Goal: Check status: Check status

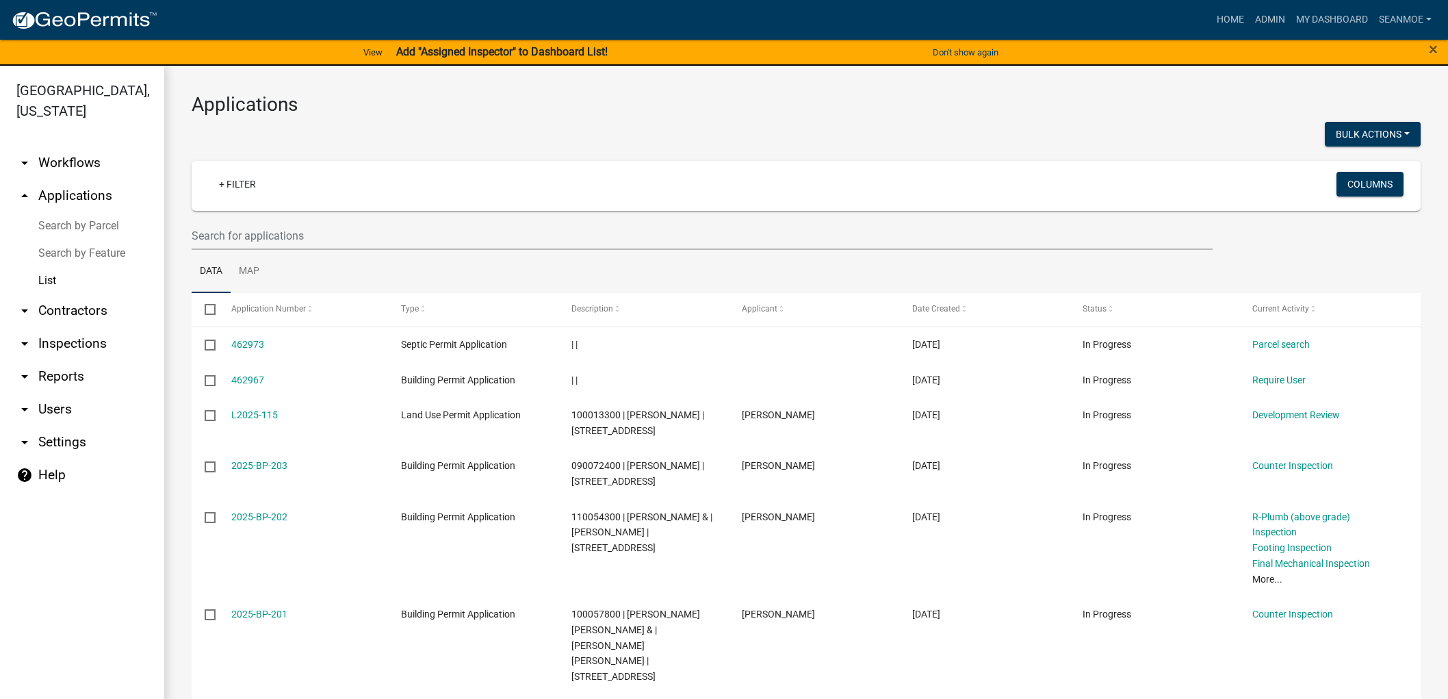
select select "1: 25"
click at [79, 189] on link "arrow_drop_up Applications" at bounding box center [82, 195] width 164 height 33
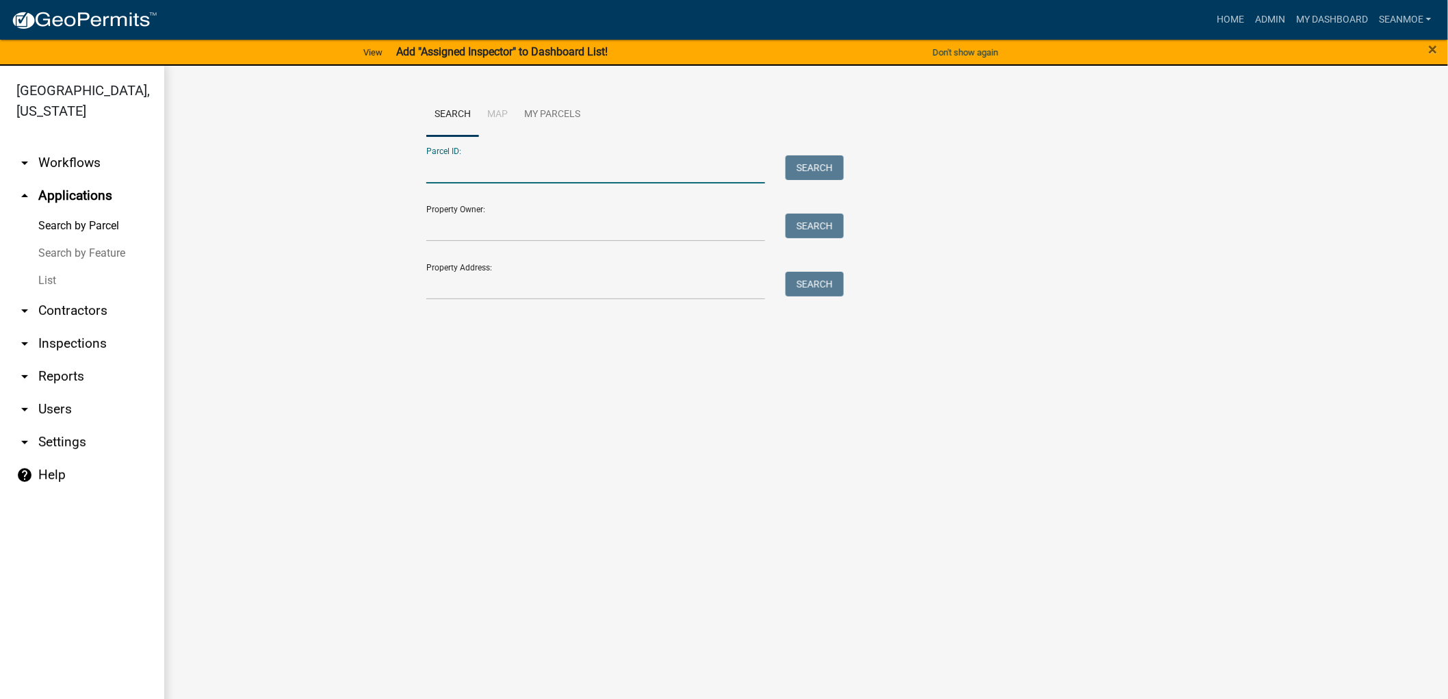
paste input "010026500"
type input "010026500"
click at [808, 164] on button "Search" at bounding box center [815, 167] width 58 height 25
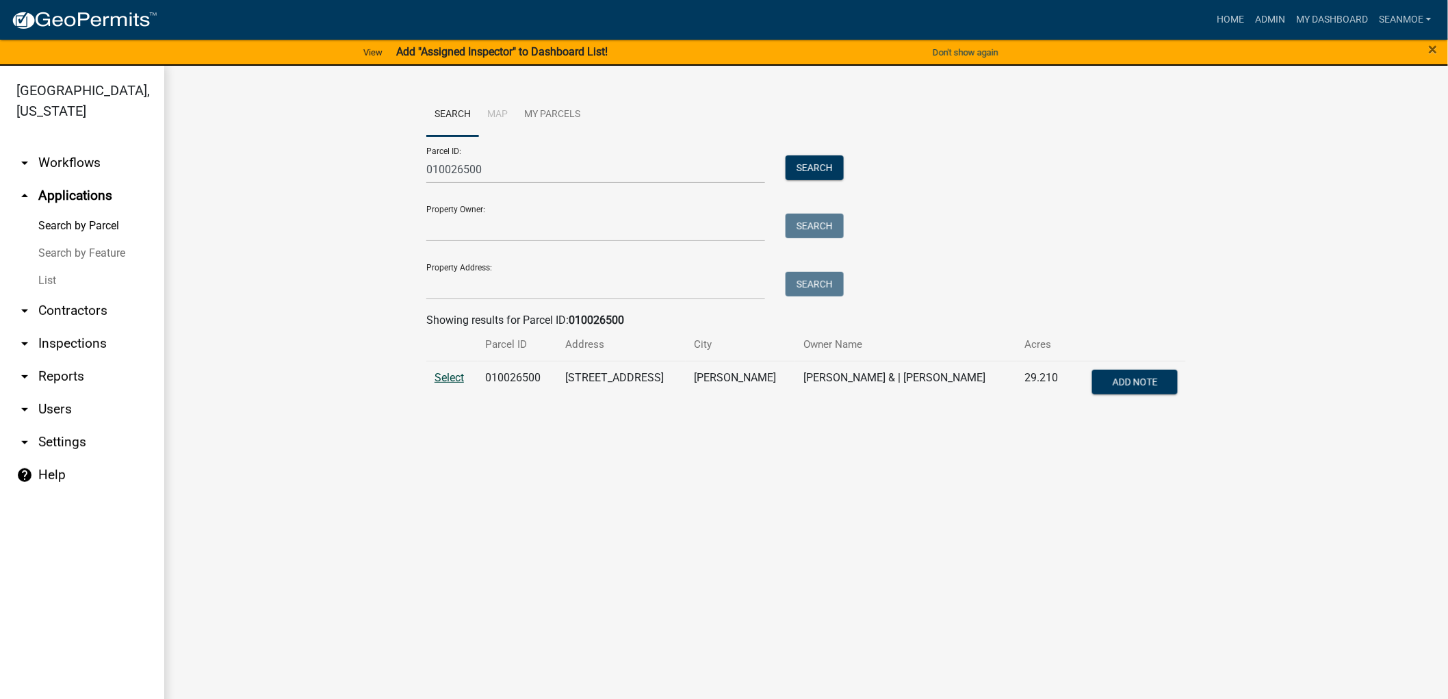
click at [445, 382] on td "Select" at bounding box center [451, 383] width 51 height 45
click at [444, 382] on span "Select" at bounding box center [449, 377] width 29 height 13
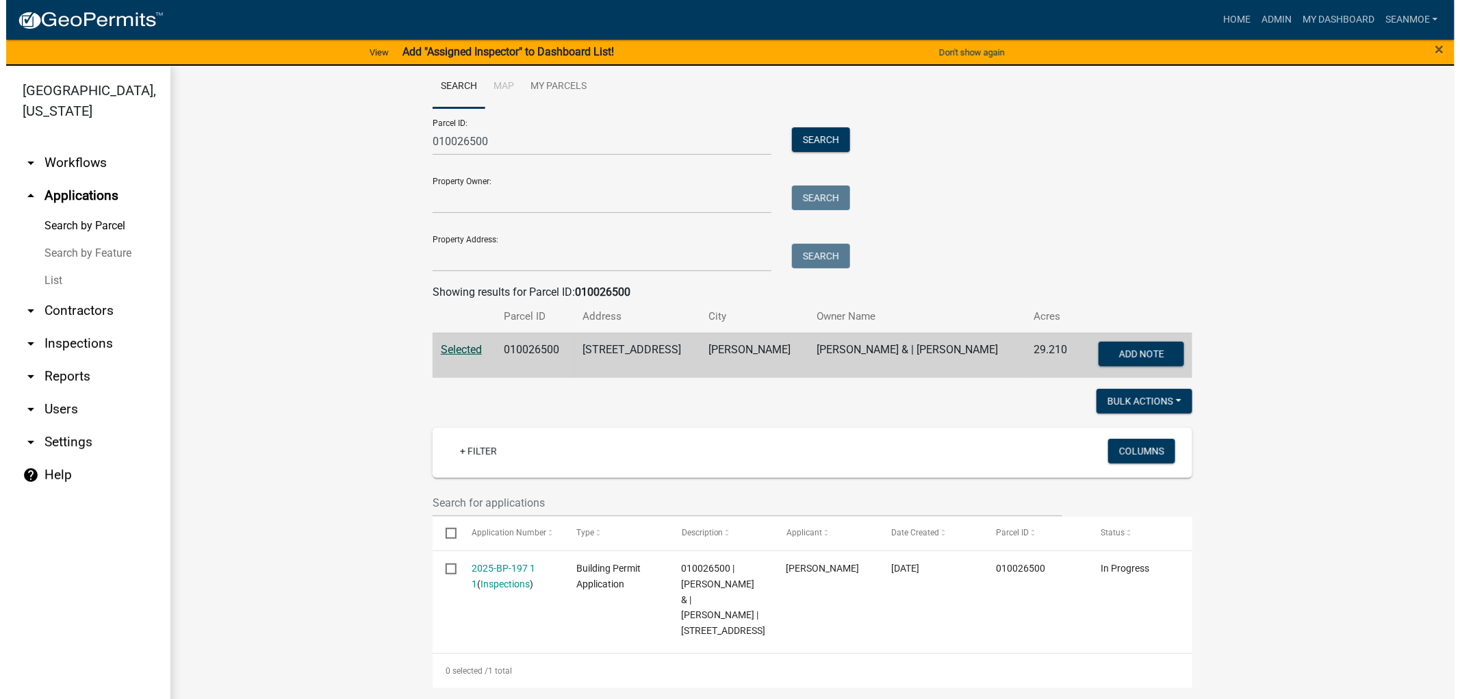
scroll to position [44, 0]
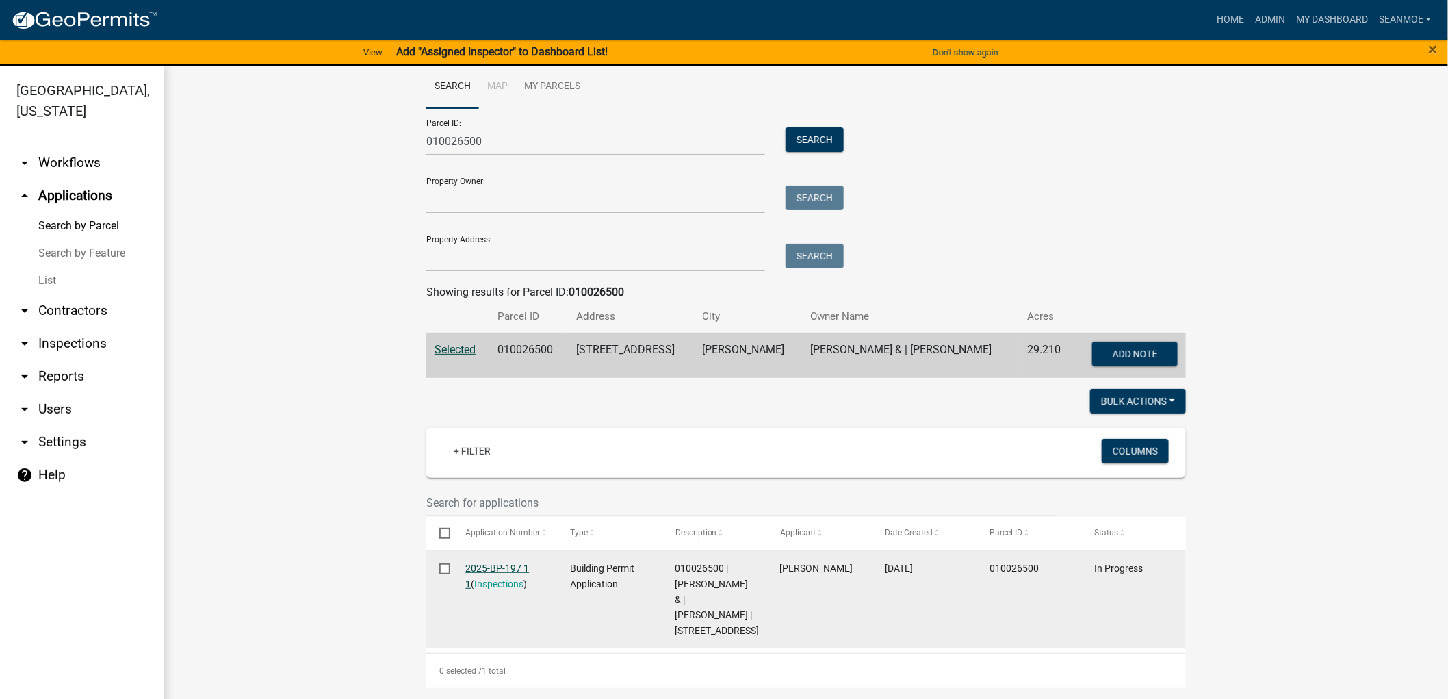
click at [492, 563] on link "2025-BP-197 1 1" at bounding box center [498, 576] width 64 height 27
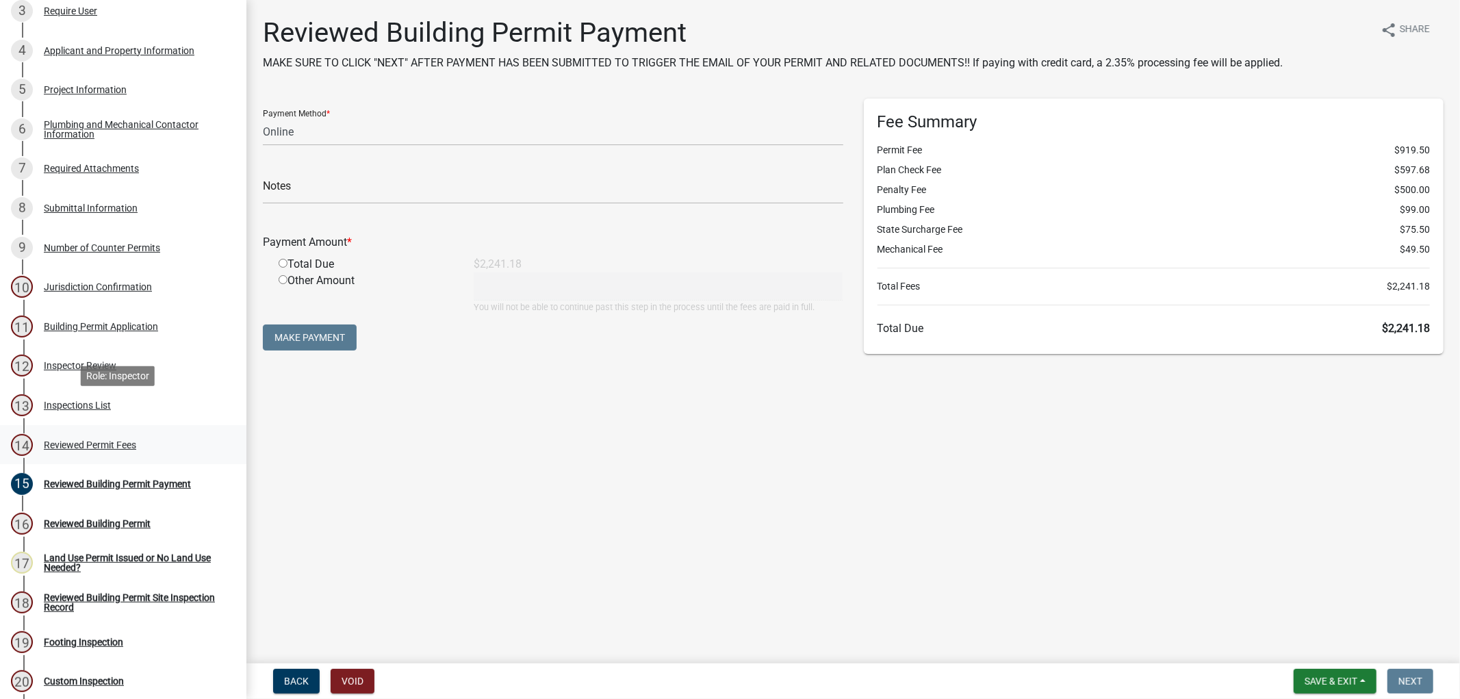
scroll to position [228, 0]
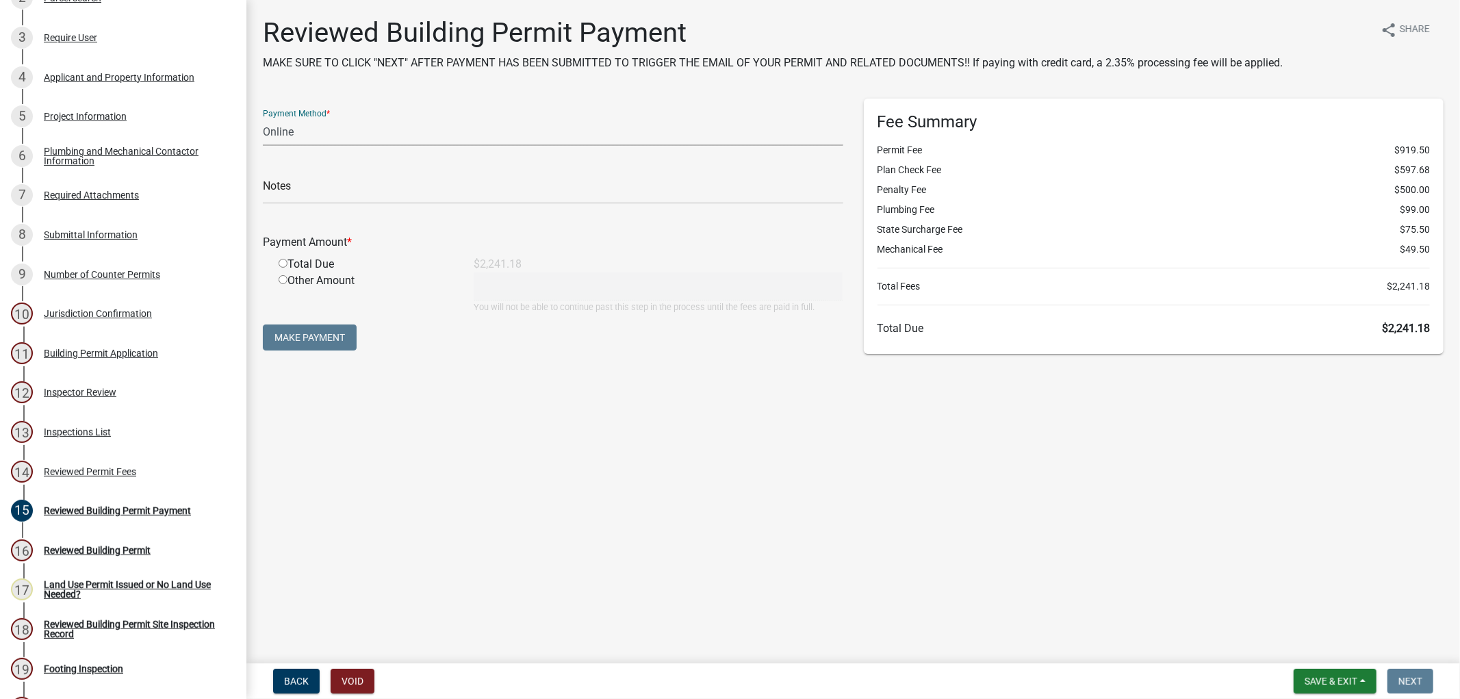
click at [436, 142] on select "Credit Card POS Check Cash Online" at bounding box center [553, 132] width 580 height 28
select select "1: 0"
click at [263, 118] on select "Credit Card POS Check Cash Online" at bounding box center [553, 132] width 580 height 28
click at [356, 189] on input "text" at bounding box center [553, 190] width 580 height 28
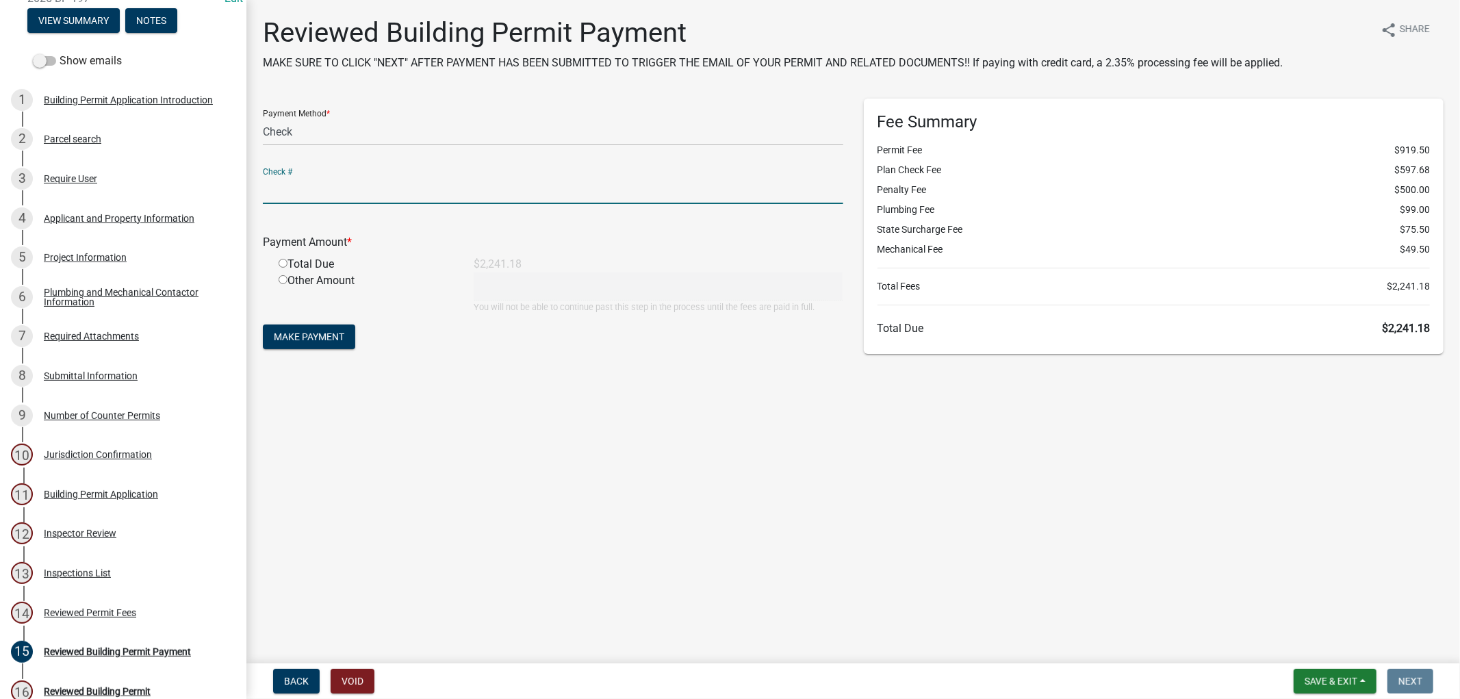
scroll to position [0, 0]
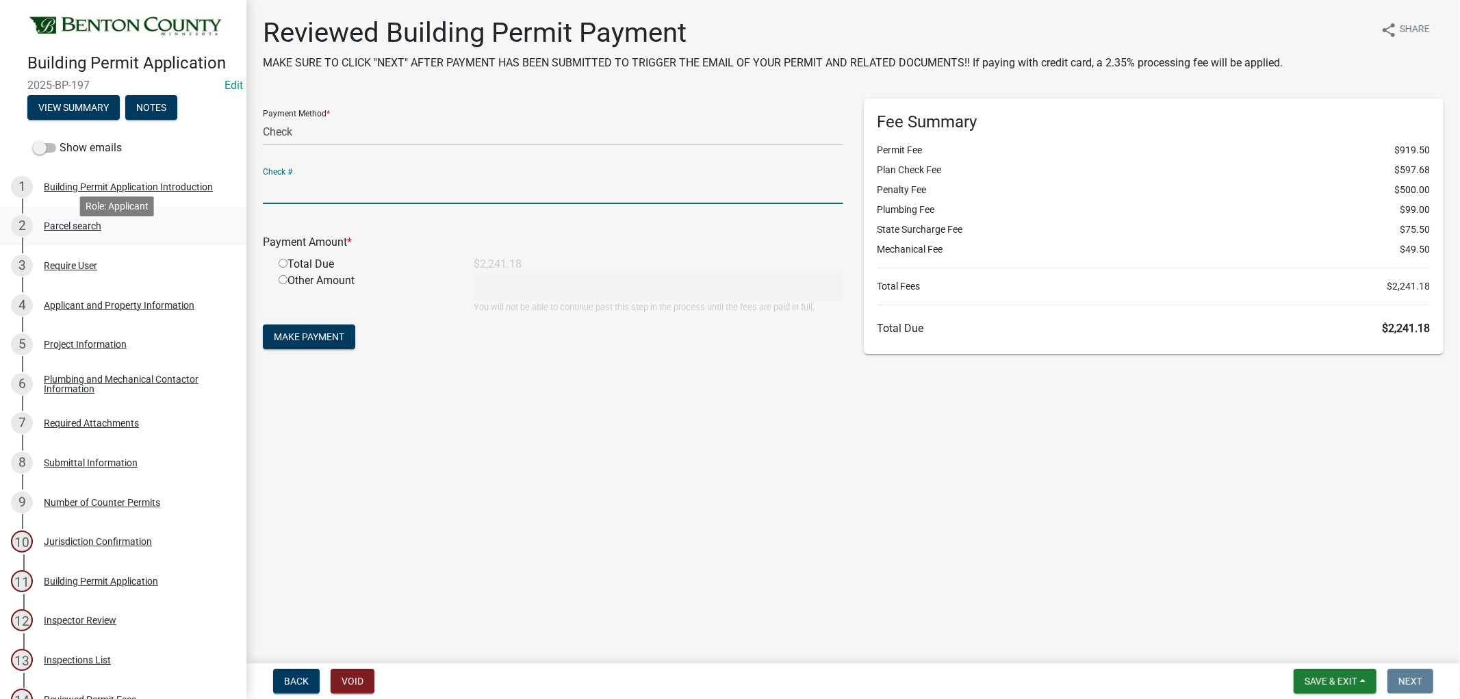
click at [77, 231] on div "Parcel search" at bounding box center [73, 226] width 58 height 10
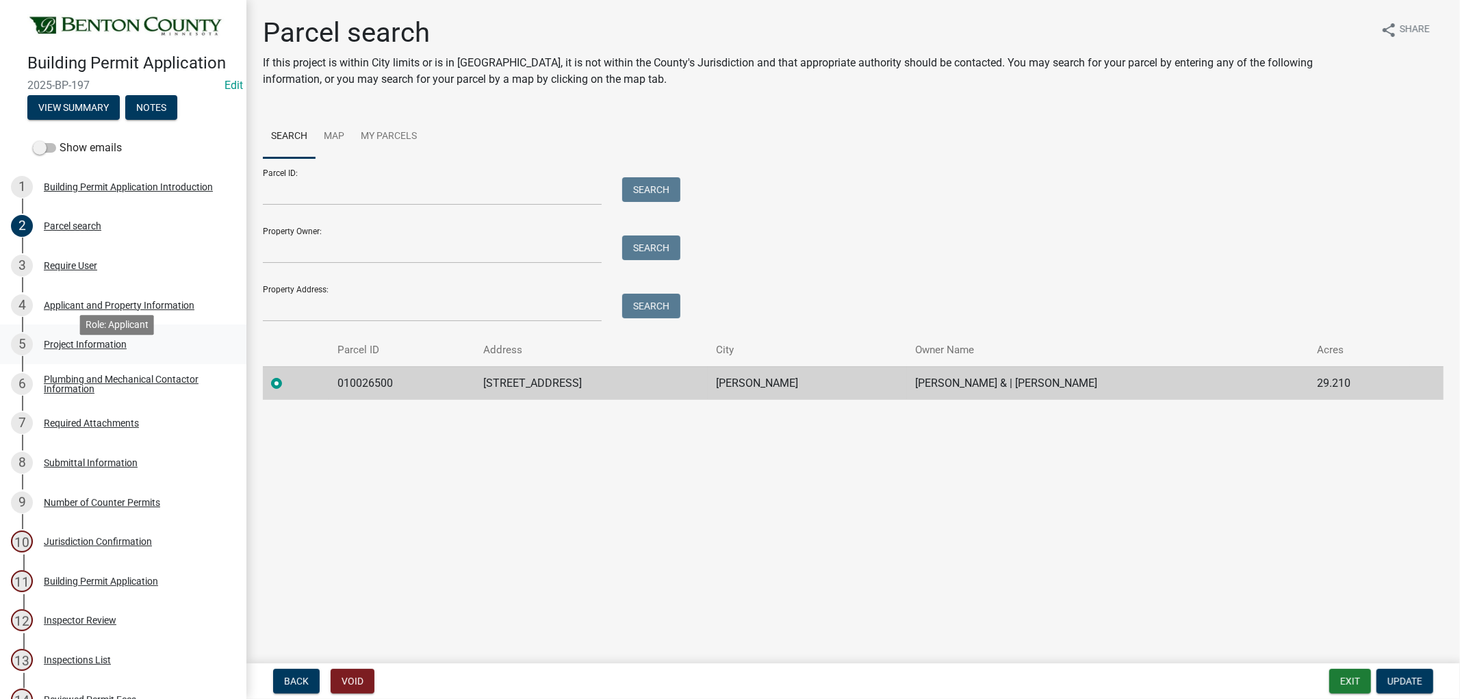
click at [86, 349] on div "Project Information" at bounding box center [85, 345] width 83 height 10
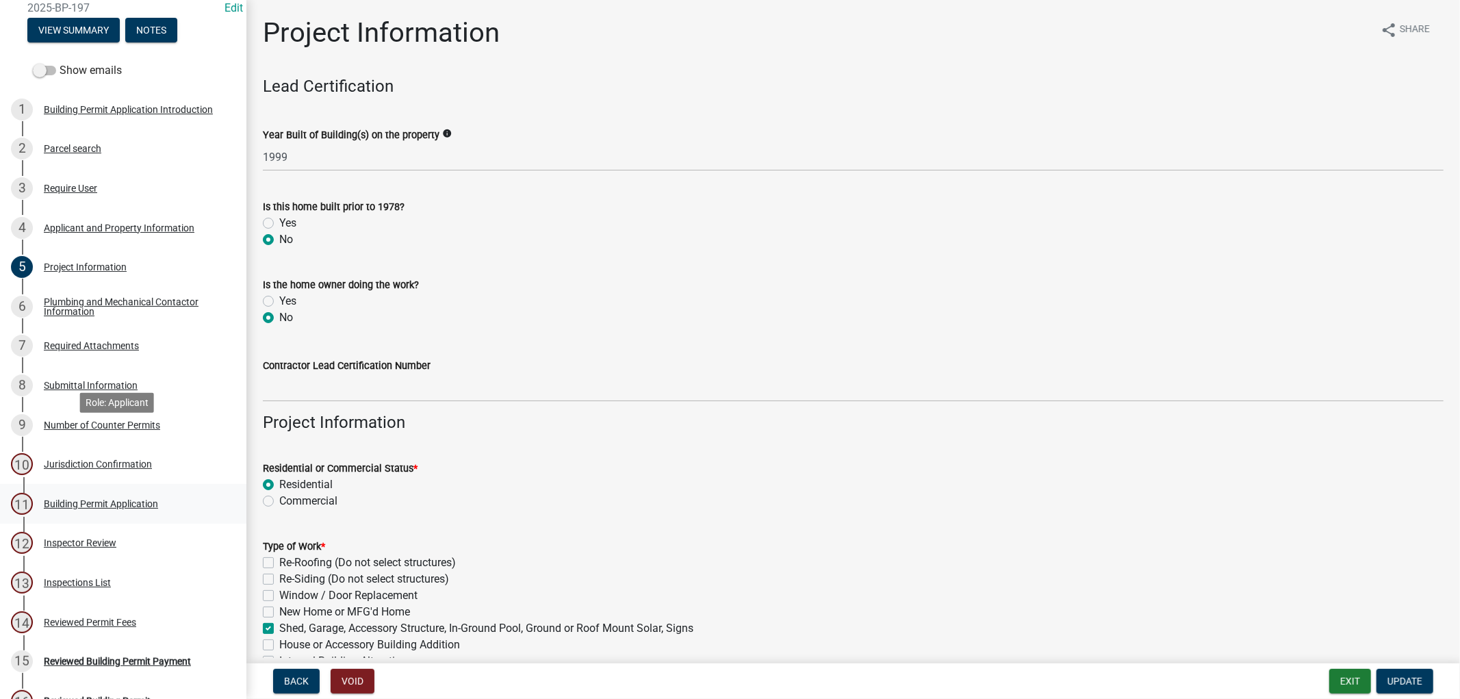
scroll to position [152, 0]
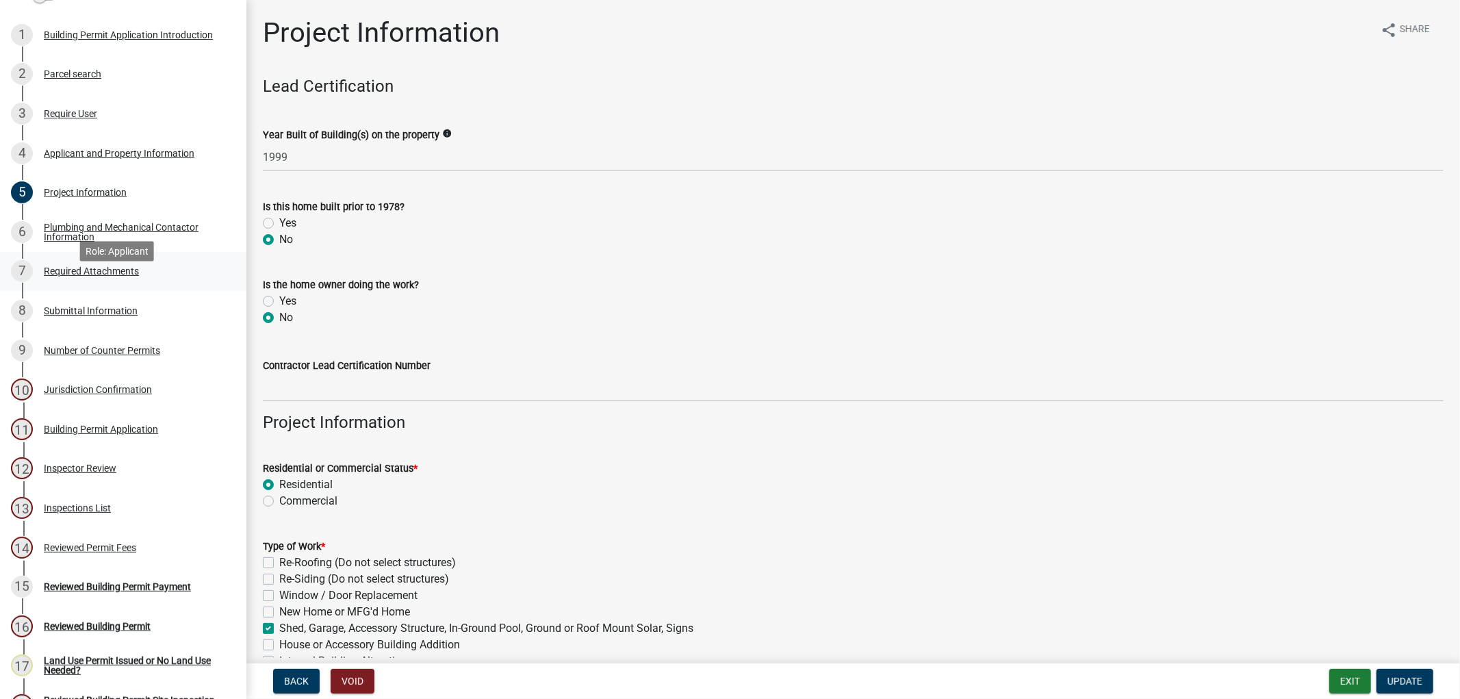
click at [104, 276] on div "Required Attachments" at bounding box center [91, 271] width 95 height 10
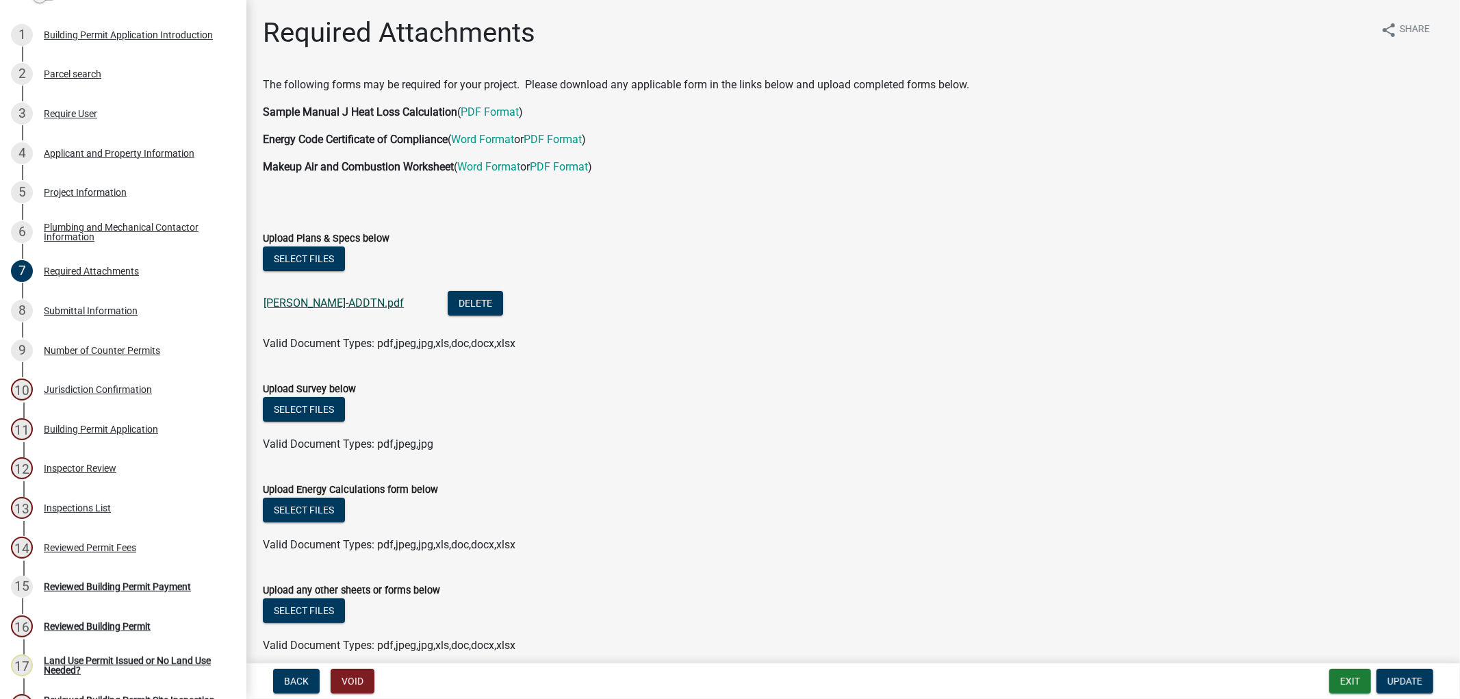
click at [377, 303] on link "[PERSON_NAME]-ADDTN.pdf" at bounding box center [334, 302] width 140 height 13
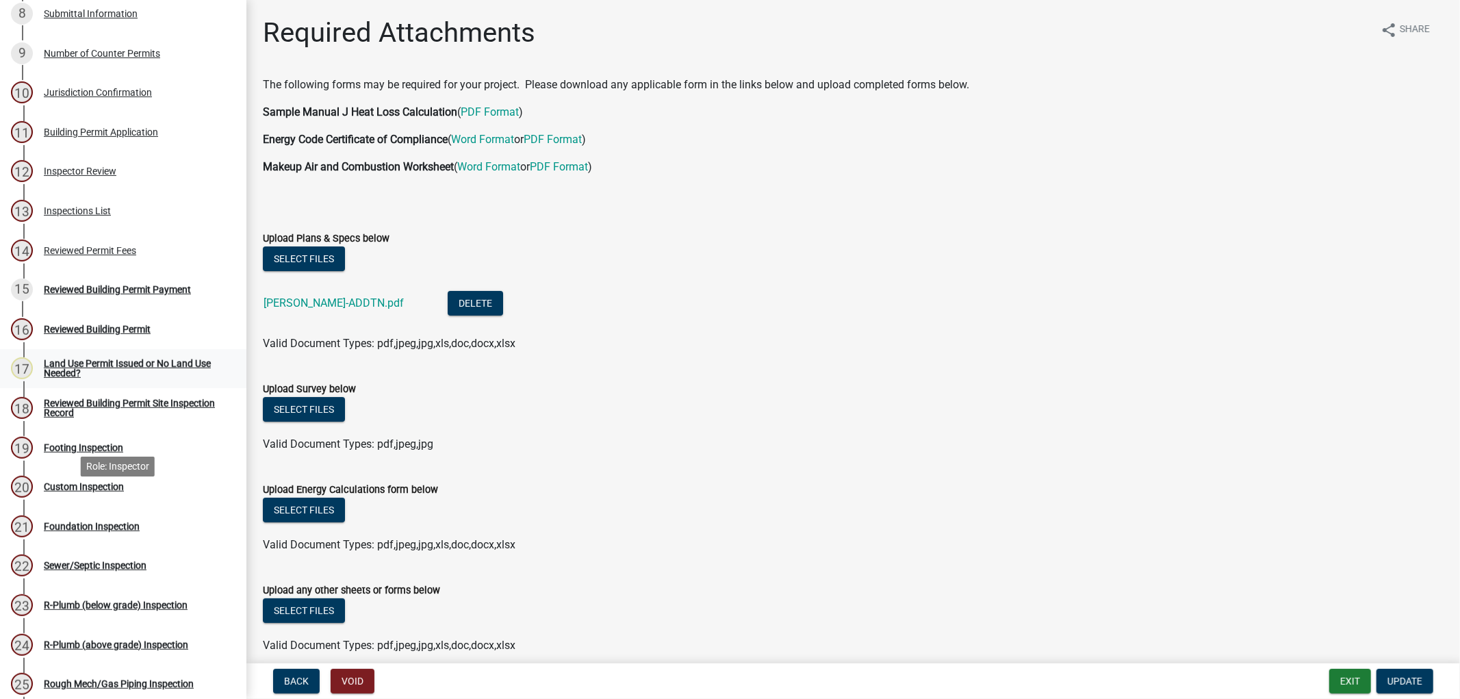
scroll to position [456, 0]
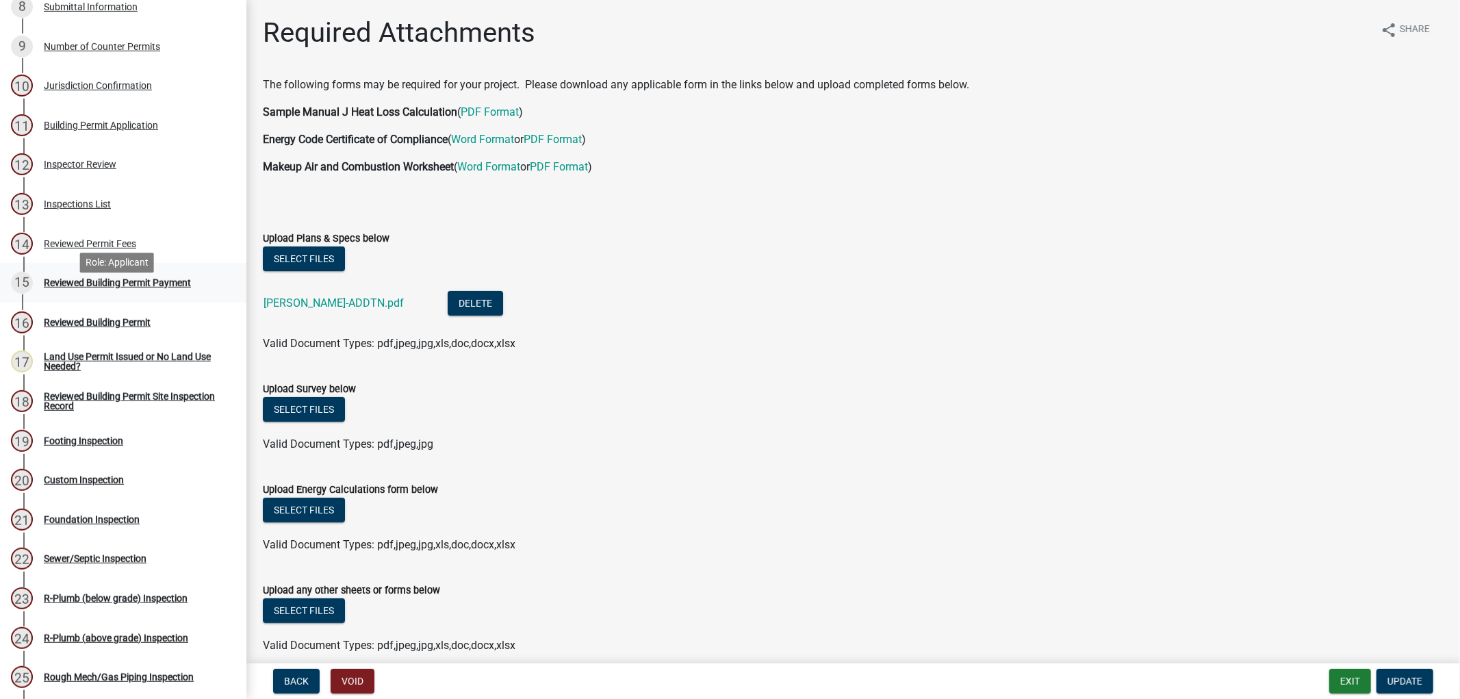
click at [114, 288] on div "Reviewed Building Permit Payment" at bounding box center [117, 283] width 147 height 10
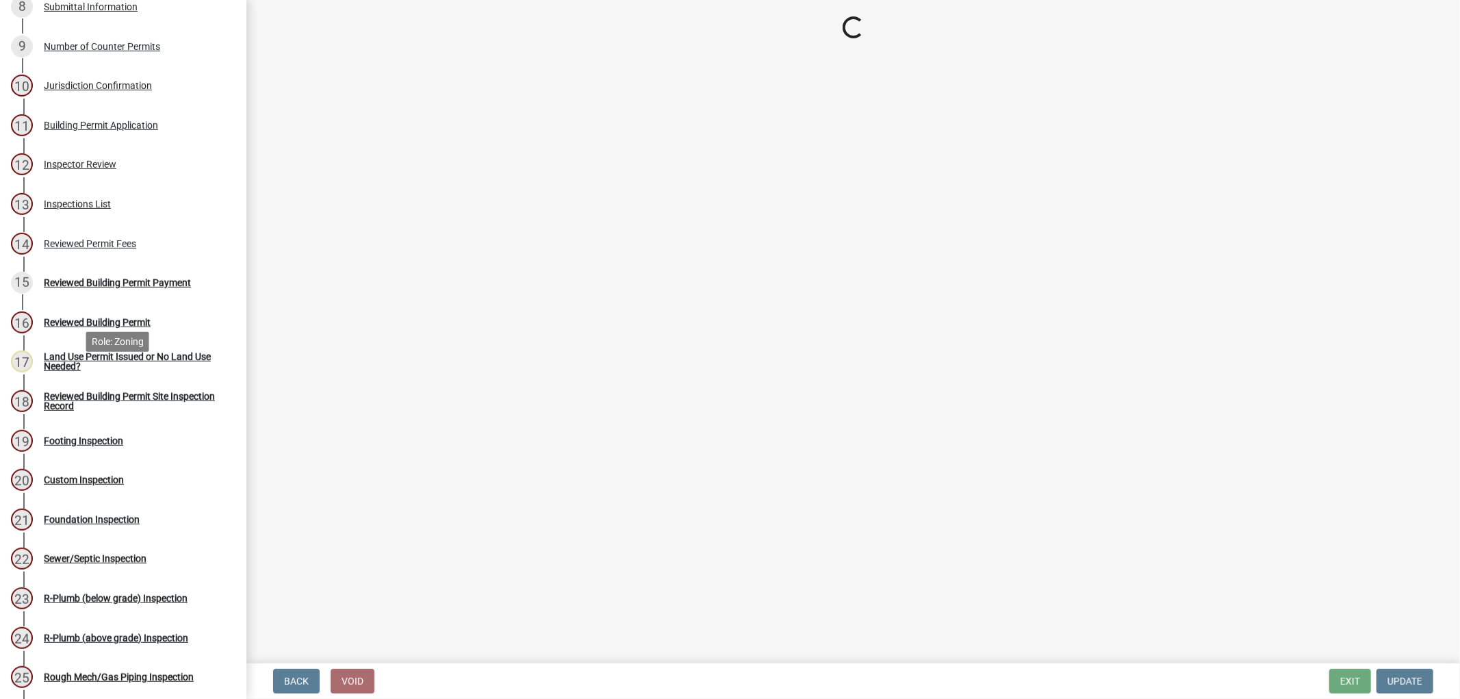
select select "3: 3"
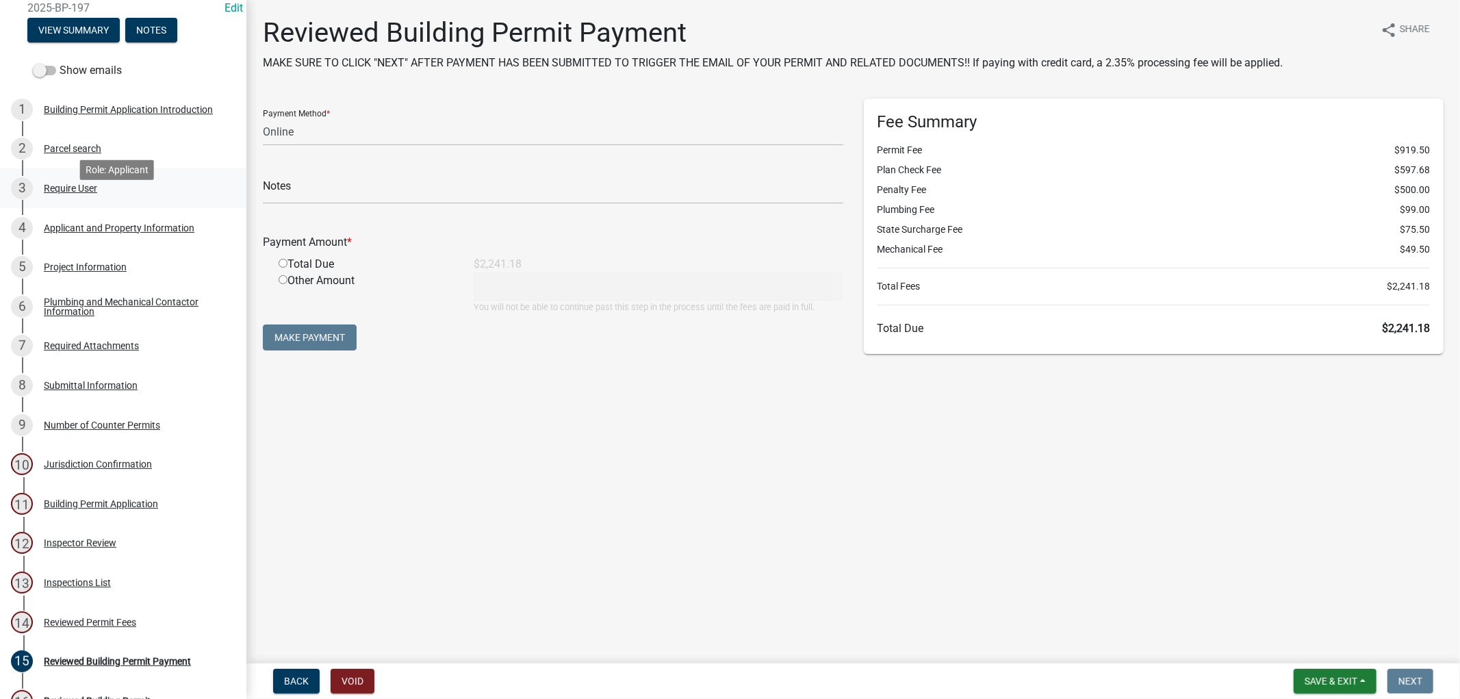
scroll to position [76, 0]
click at [87, 155] on div "Parcel search" at bounding box center [73, 150] width 58 height 10
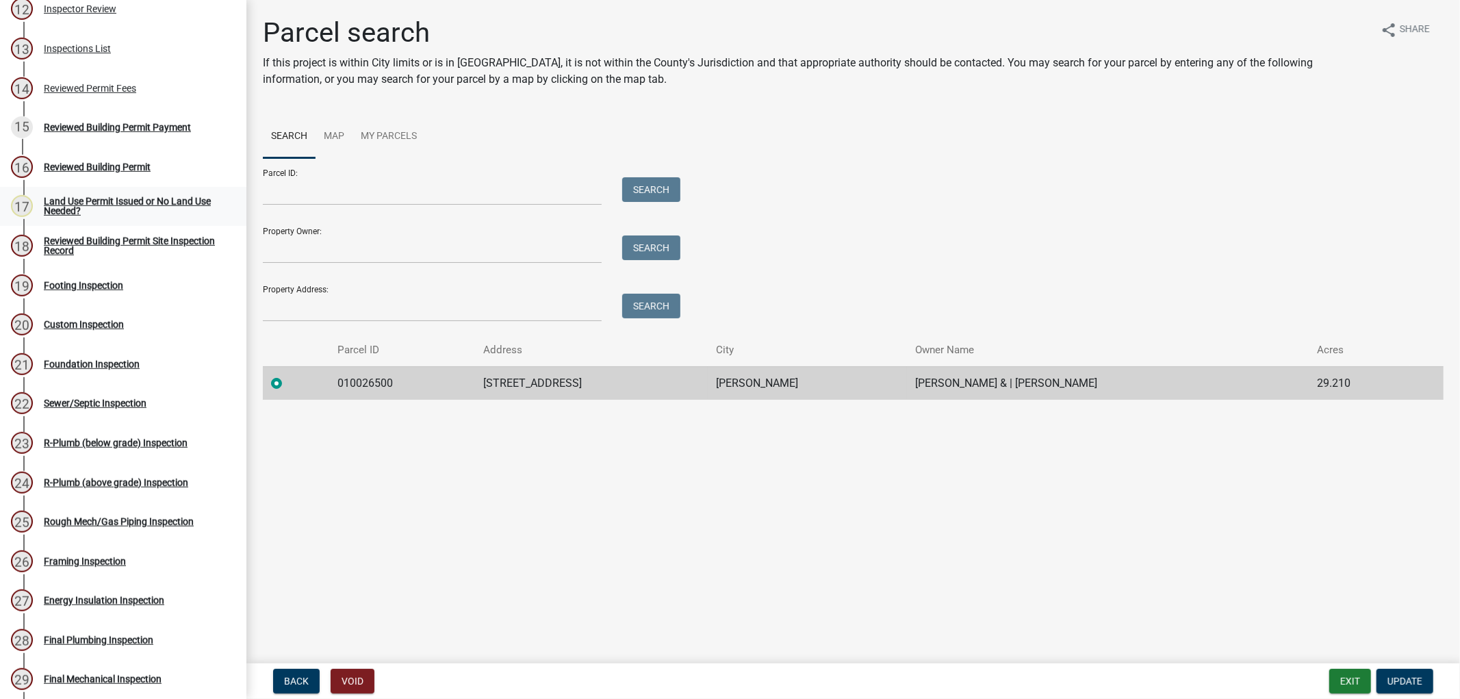
scroll to position [608, 0]
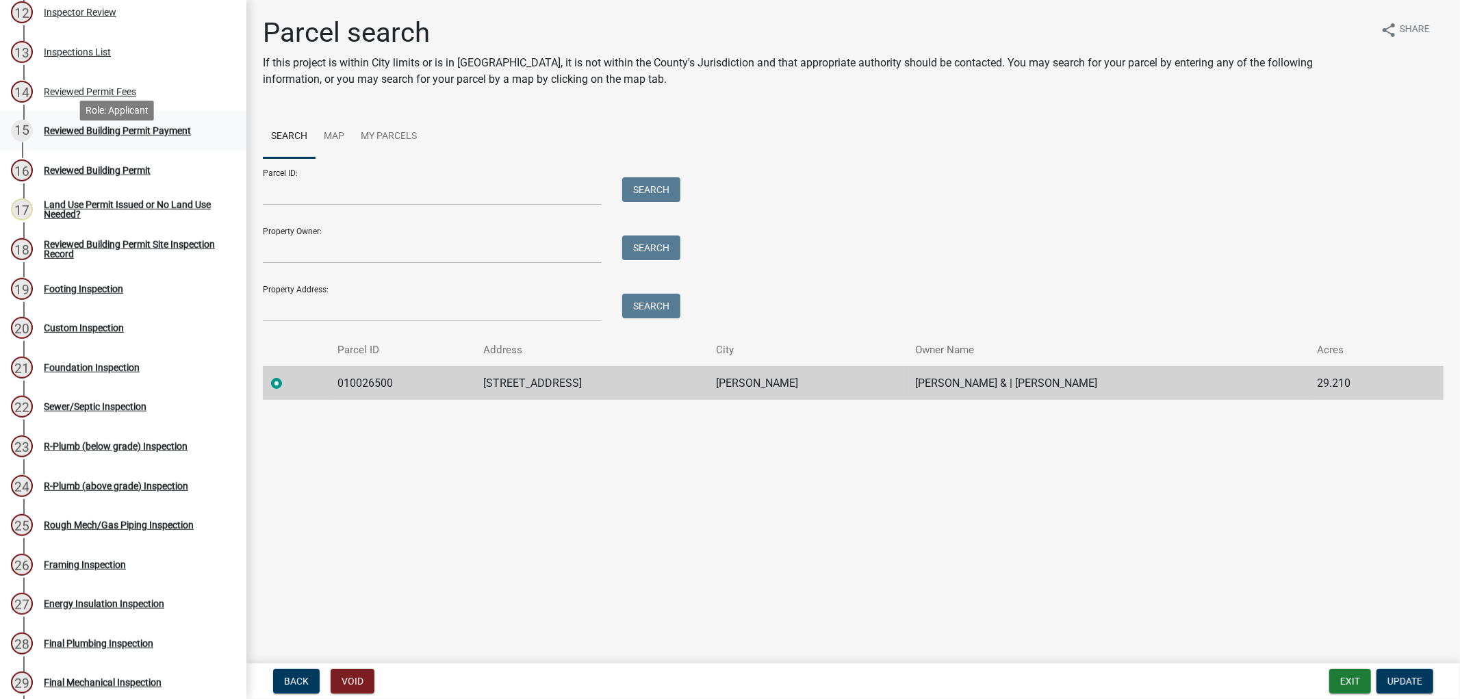
click at [133, 142] on div "15 Reviewed Building Permit Payment" at bounding box center [118, 131] width 214 height 22
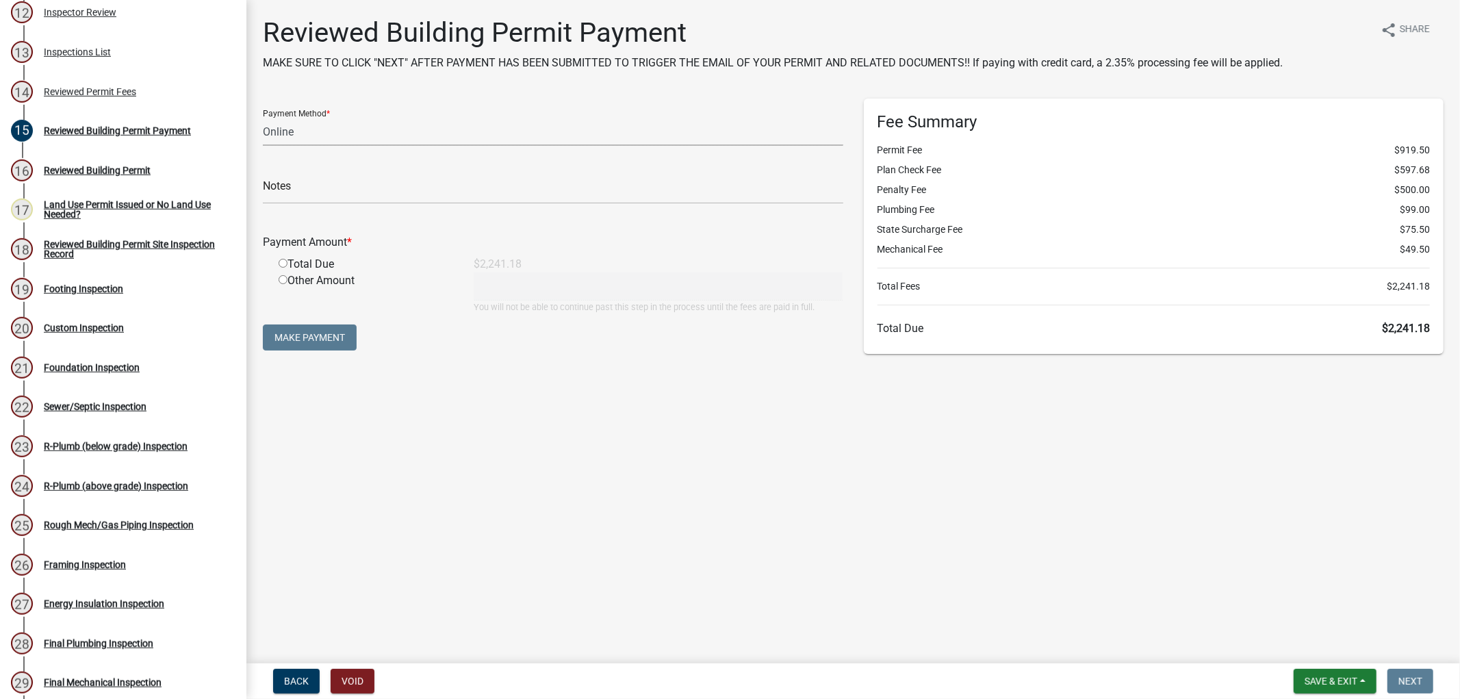
drag, startPoint x: 364, startPoint y: 138, endPoint x: 368, endPoint y: 131, distance: 7.7
click at [367, 133] on select "Credit Card POS Check Cash Online" at bounding box center [553, 132] width 580 height 28
select select "1: 0"
click at [263, 118] on select "Credit Card POS Check Cash Online" at bounding box center [553, 132] width 580 height 28
click at [345, 192] on input "text" at bounding box center [553, 190] width 580 height 28
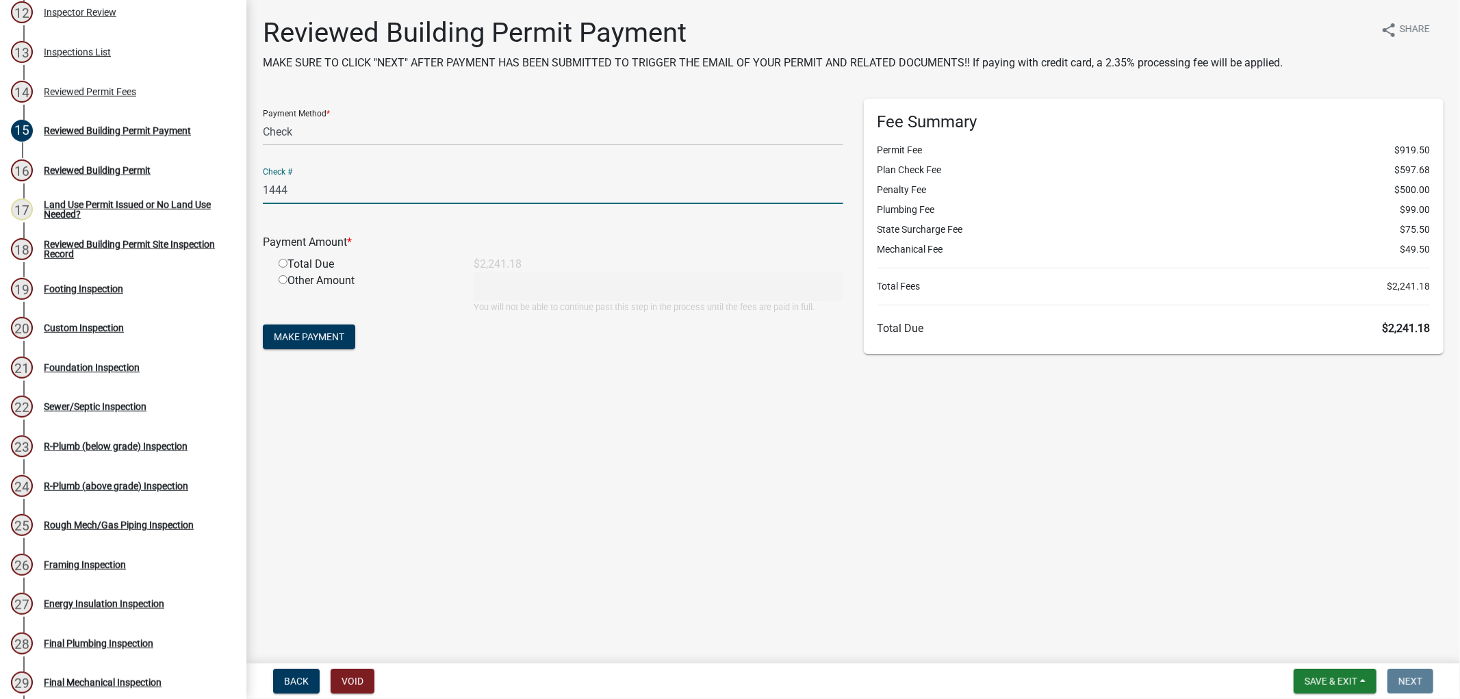
type input "1444"
click at [282, 262] on input "radio" at bounding box center [283, 263] width 9 height 9
radio input "true"
type input "2241.18"
click at [318, 339] on span "Make Payment" at bounding box center [309, 336] width 71 height 11
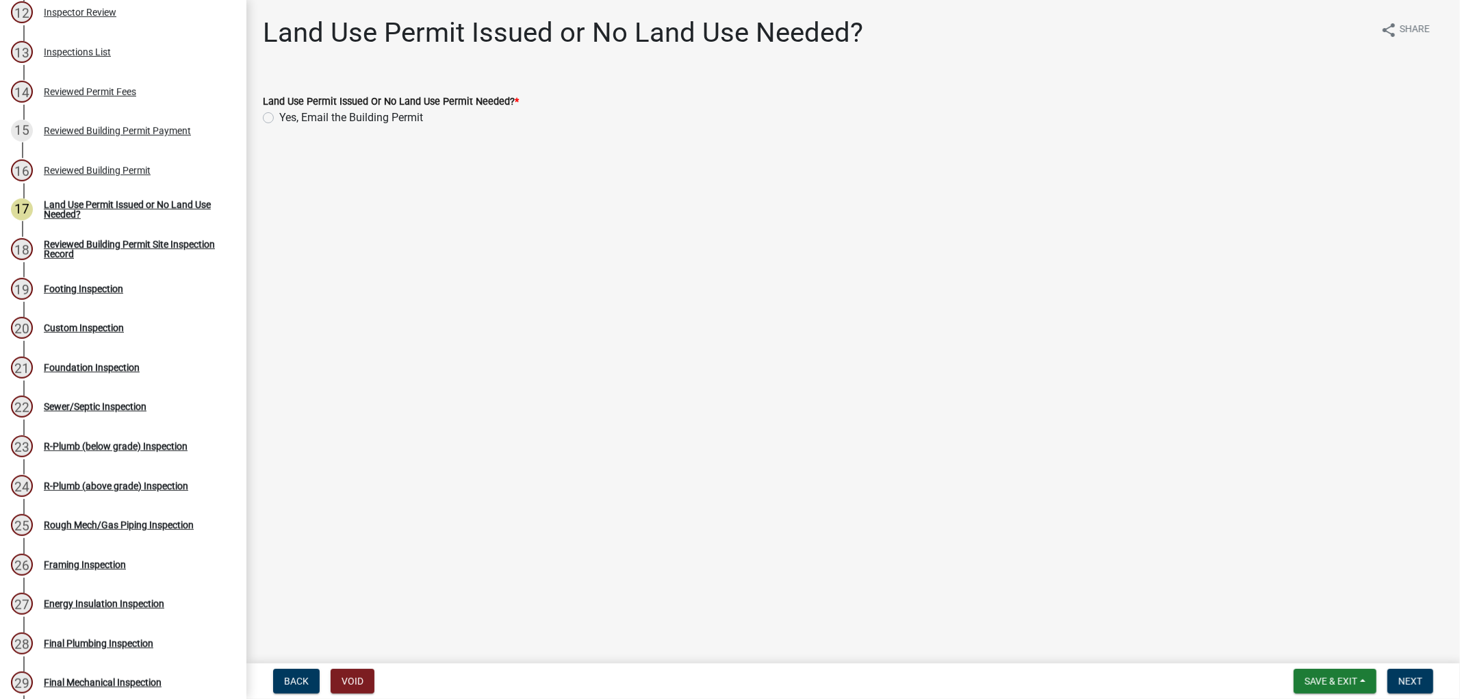
click at [279, 119] on label "Yes, Email the Building Permit" at bounding box center [351, 118] width 144 height 16
click at [279, 118] on input "Yes, Email the Building Permit" at bounding box center [283, 114] width 9 height 9
radio input "true"
click at [1420, 672] on button "Next" at bounding box center [1411, 681] width 46 height 25
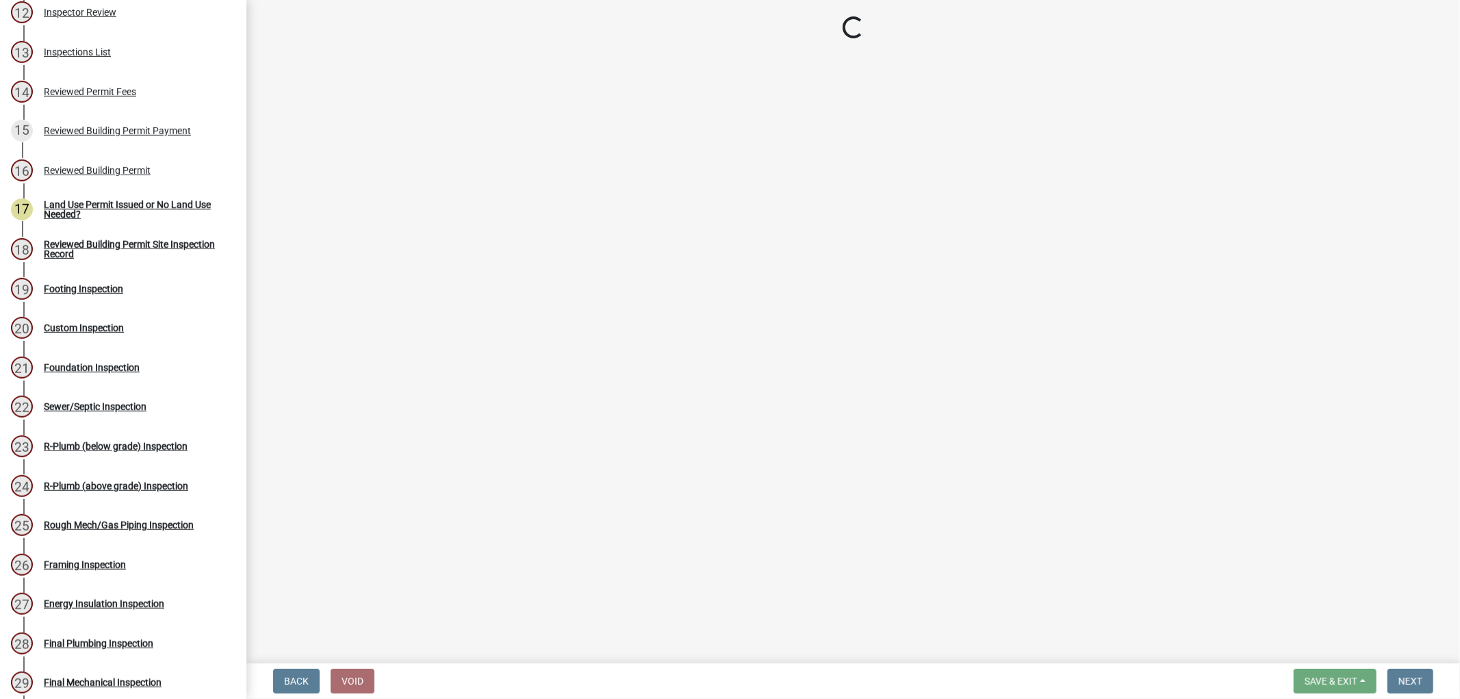
select select "17bfa135-5610-45df-8ce7-87530b7d86d4"
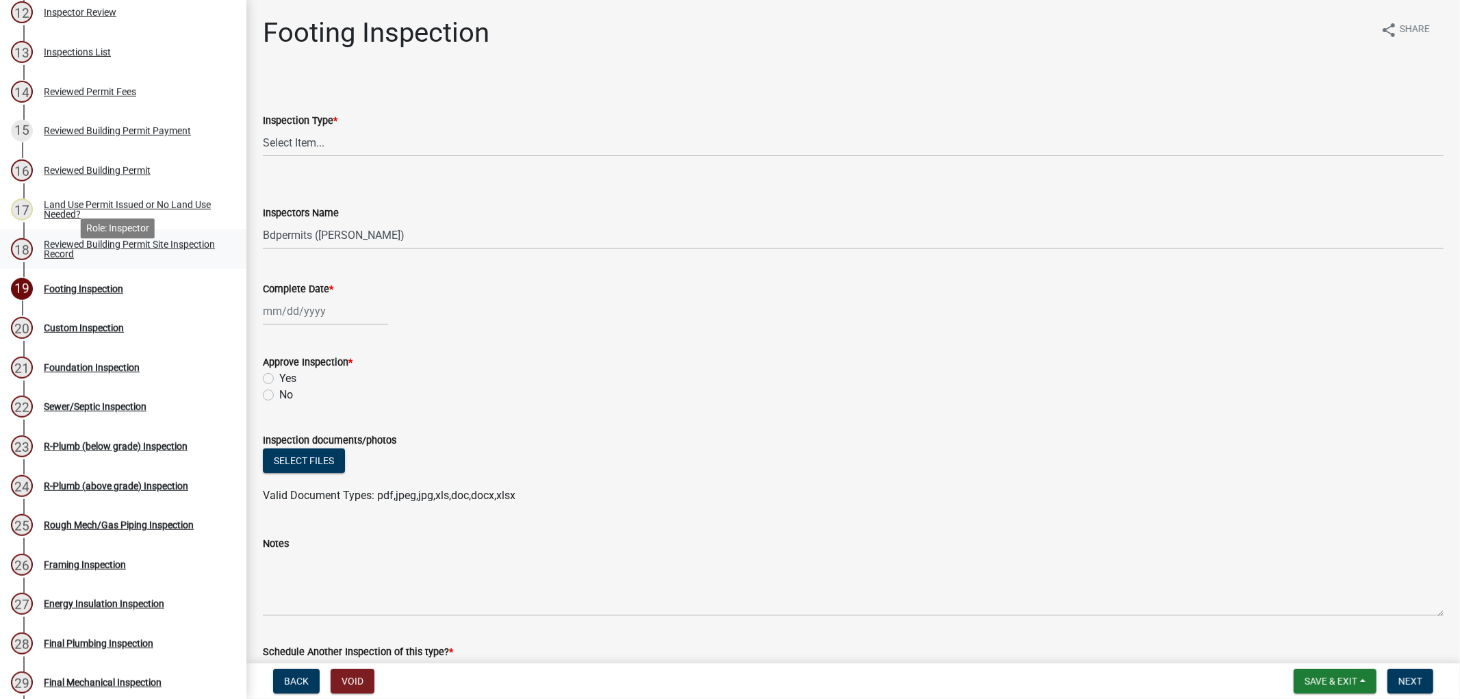
click at [104, 259] on div "Reviewed Building Permit Site Inspection Record" at bounding box center [134, 249] width 181 height 19
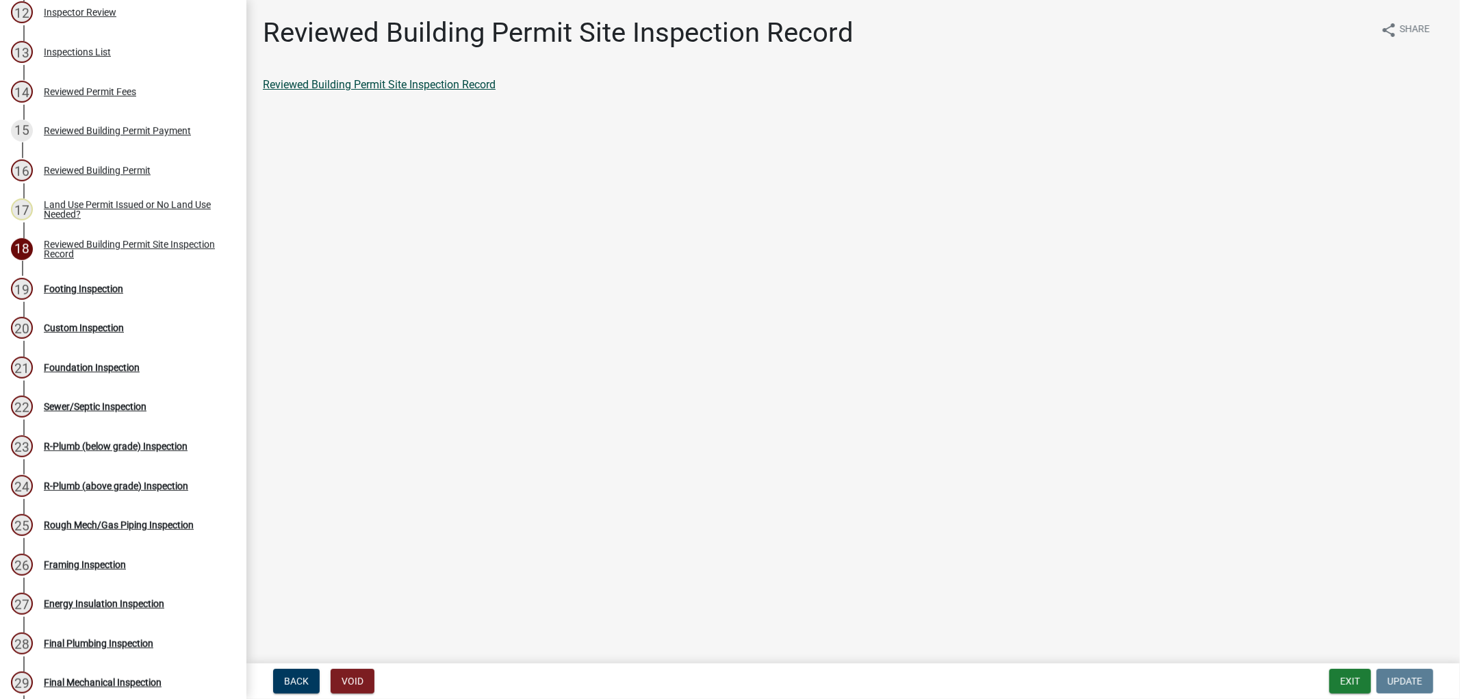
click at [377, 78] on link "Reviewed Building Permit Site Inspection Record" at bounding box center [379, 84] width 233 height 13
click at [117, 175] on div "Reviewed Building Permit" at bounding box center [97, 171] width 107 height 10
click at [379, 90] on link "Reviewed Building Permit" at bounding box center [324, 84] width 123 height 13
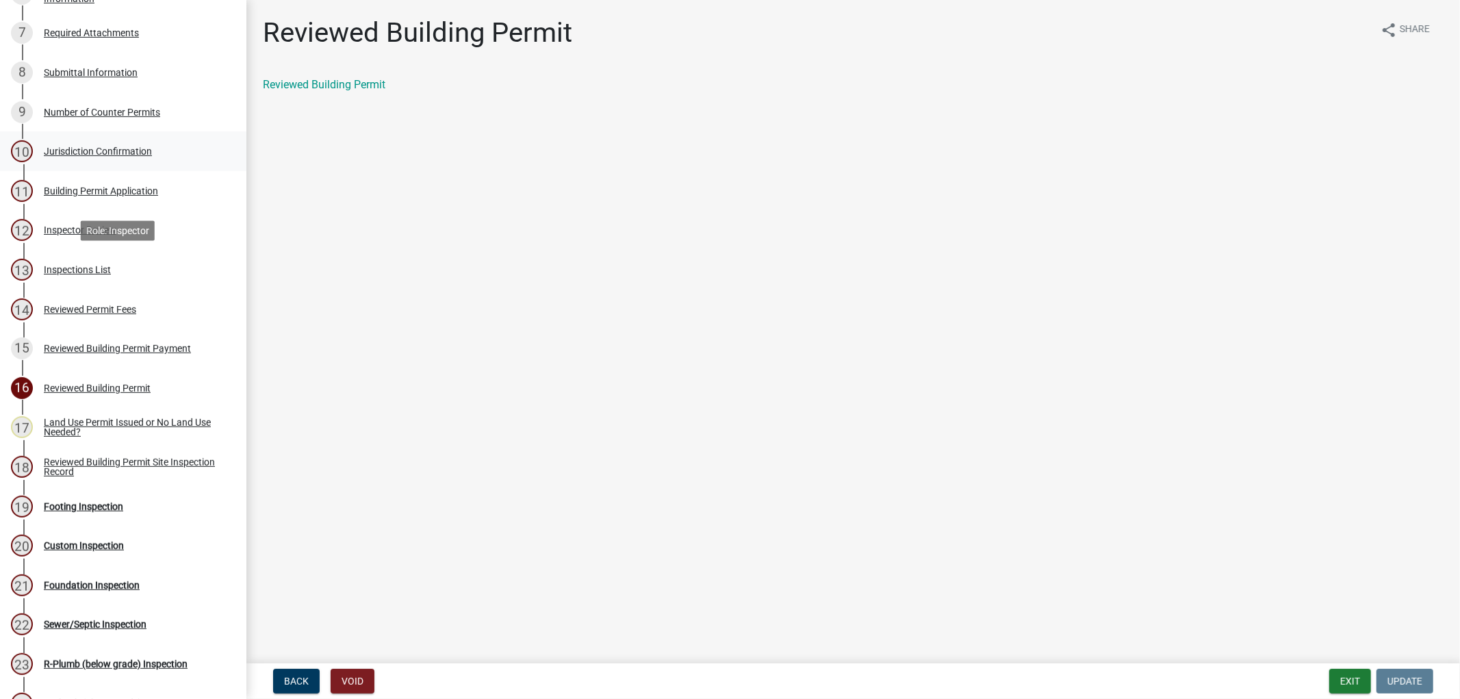
scroll to position [304, 0]
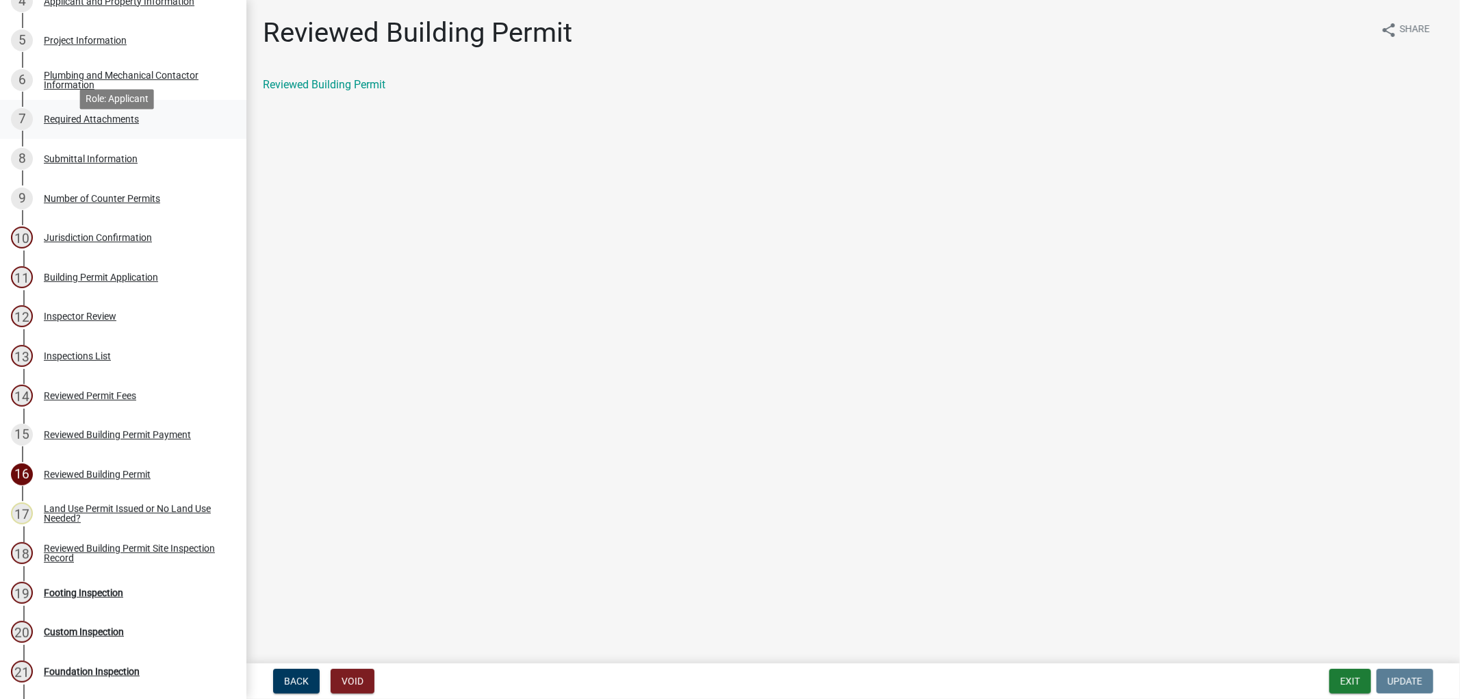
click at [119, 124] on div "Required Attachments" at bounding box center [91, 119] width 95 height 10
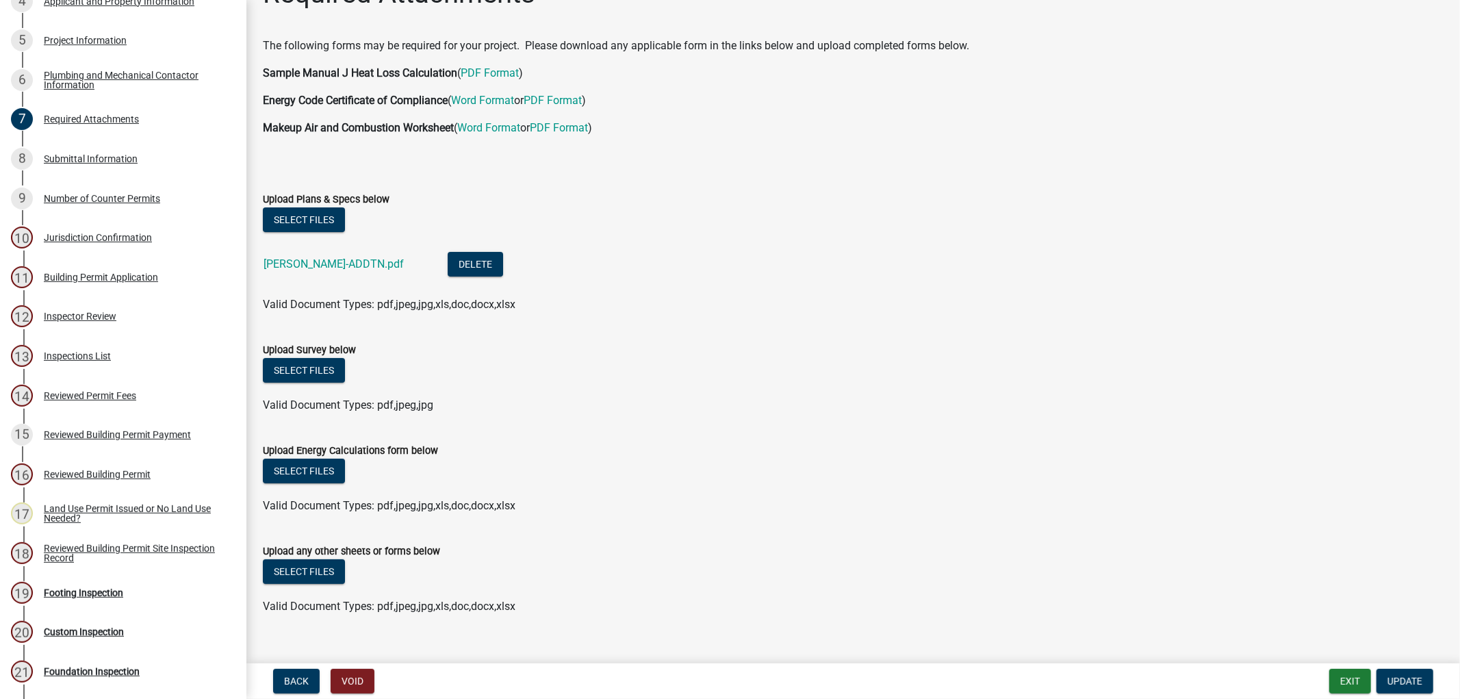
scroll to position [62, 0]
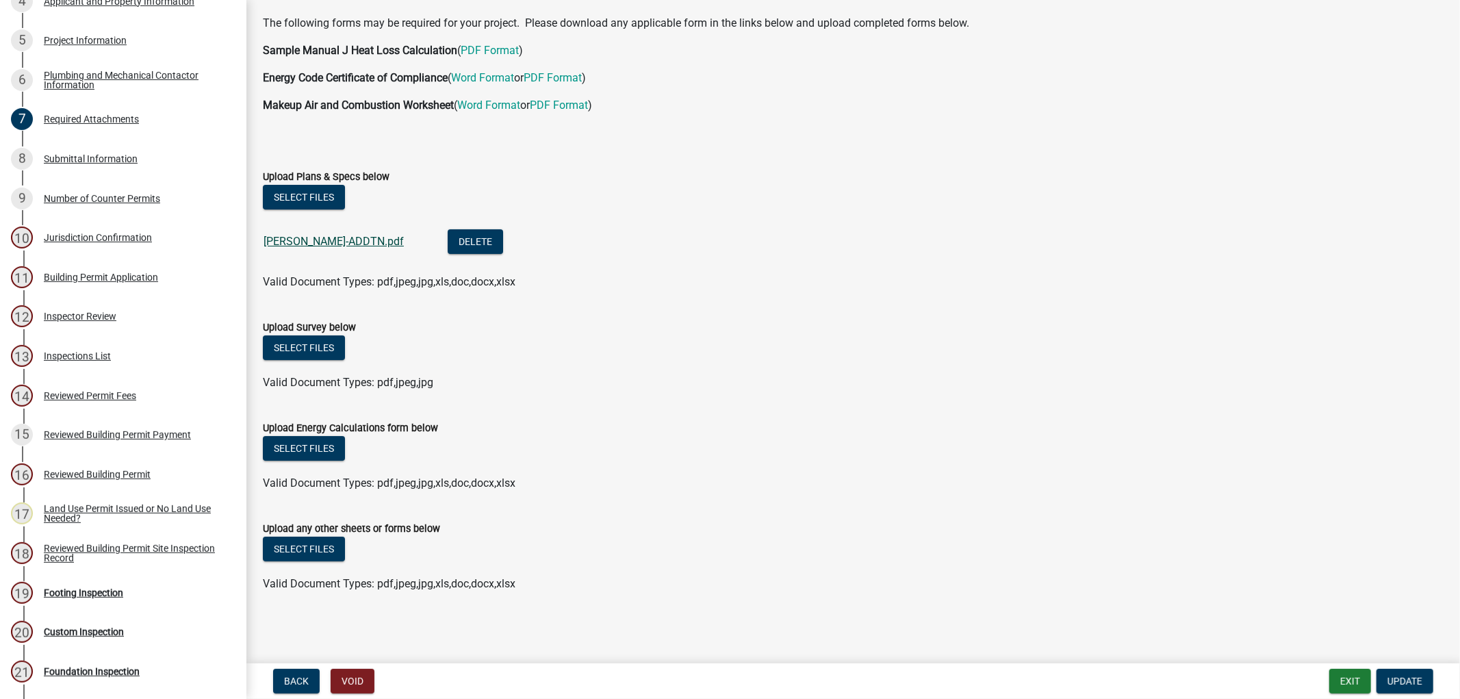
click at [368, 240] on link "[PERSON_NAME]-ADDTN.pdf" at bounding box center [334, 241] width 140 height 13
